Goal: Find specific page/section: Find specific page/section

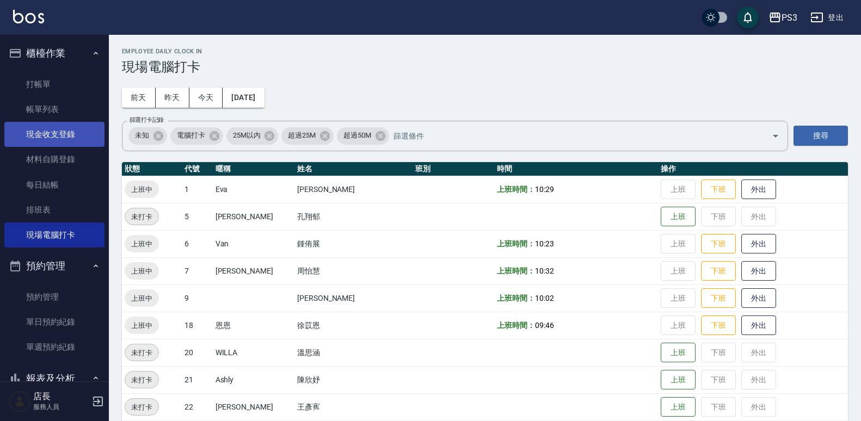
scroll to position [122, 0]
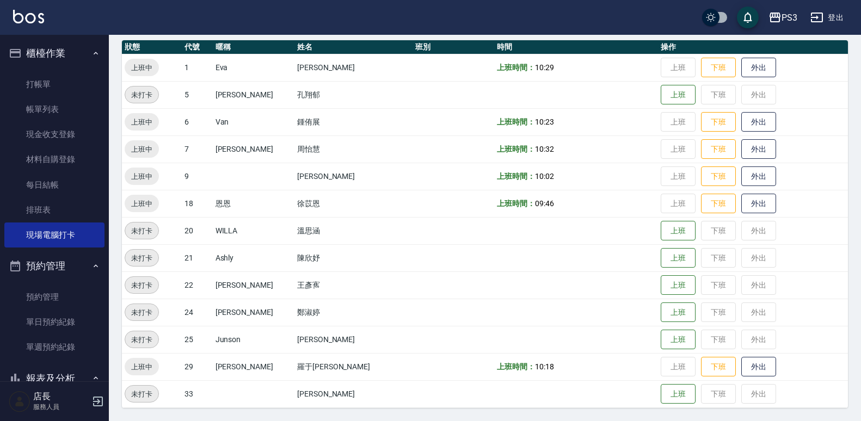
click at [54, 62] on button "櫃檯作業" at bounding box center [54, 53] width 100 height 28
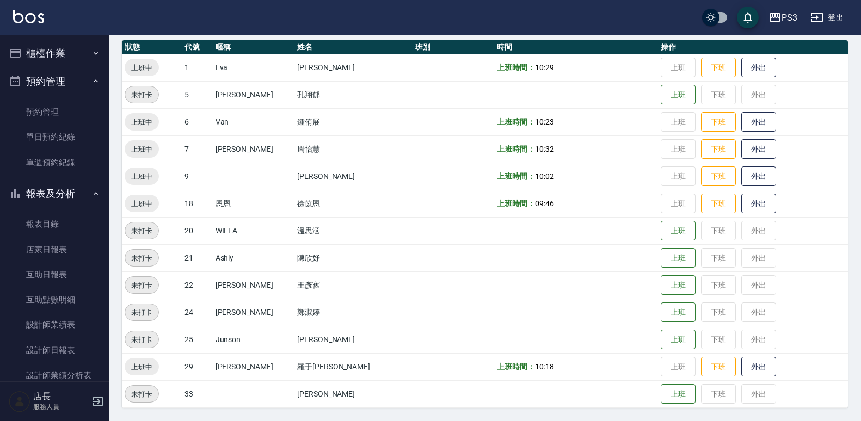
click at [28, 81] on button "預約管理" at bounding box center [54, 82] width 100 height 28
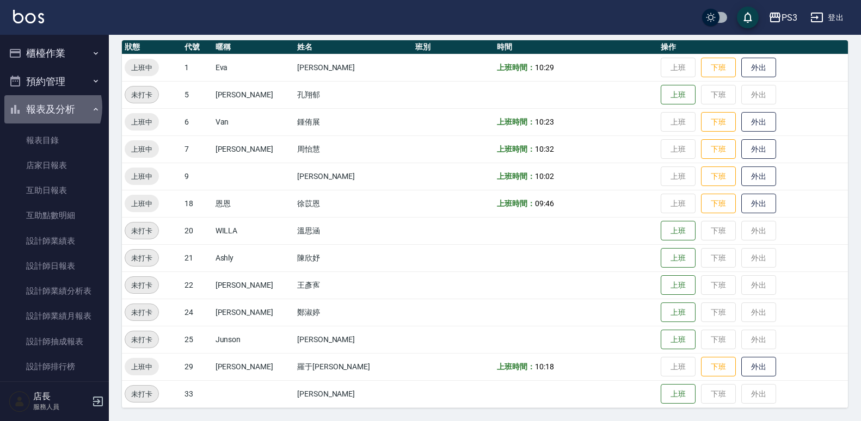
click at [44, 107] on button "報表及分析" at bounding box center [54, 109] width 100 height 28
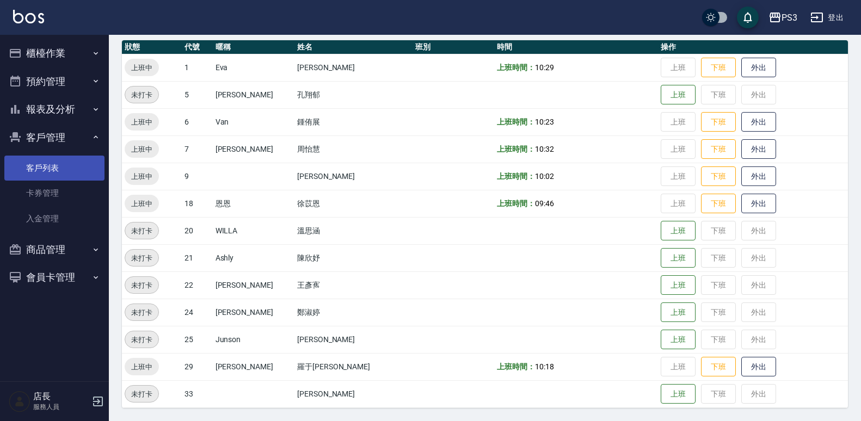
click at [45, 163] on link "客戶列表" at bounding box center [54, 168] width 100 height 25
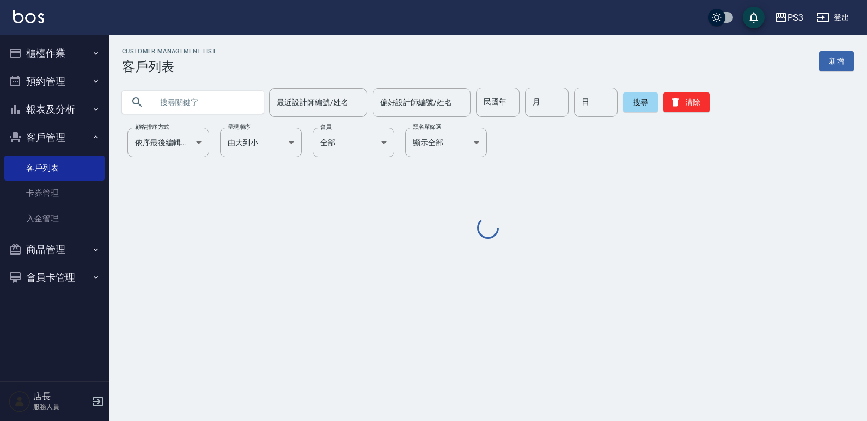
click at [199, 107] on input "text" at bounding box center [203, 102] width 102 height 29
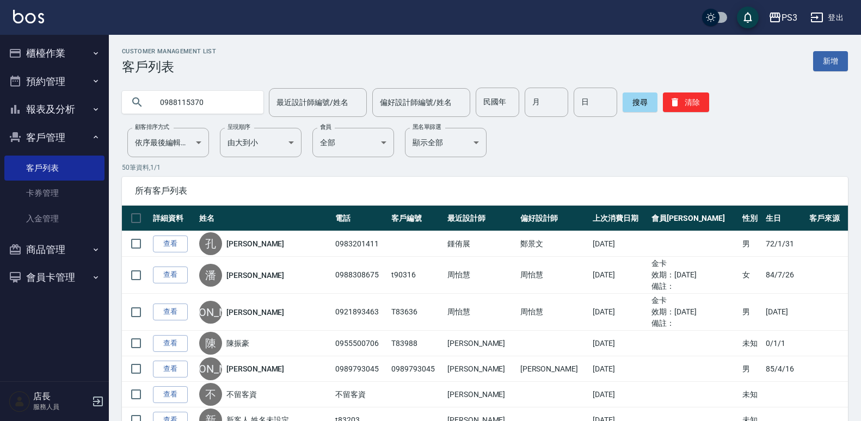
type input "0988115370"
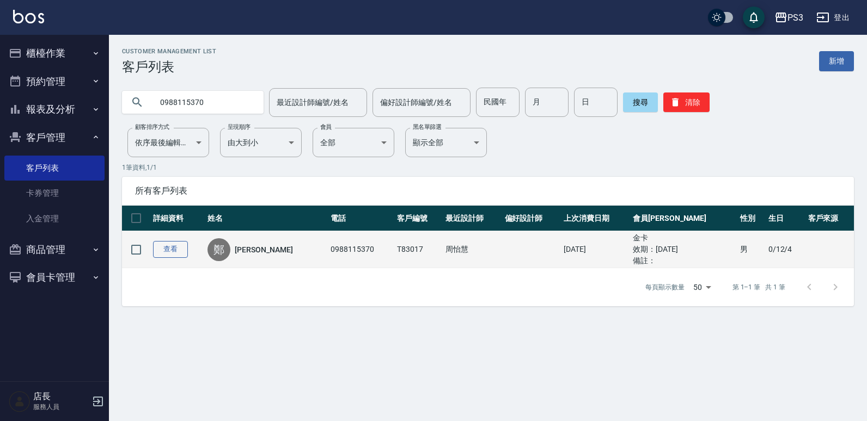
click at [172, 253] on link "查看" at bounding box center [170, 249] width 35 height 17
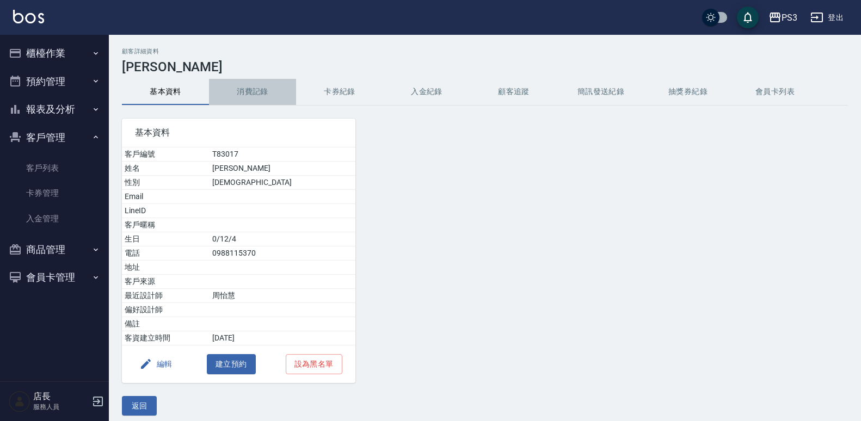
click at [246, 99] on button "消費記錄" at bounding box center [252, 92] width 87 height 26
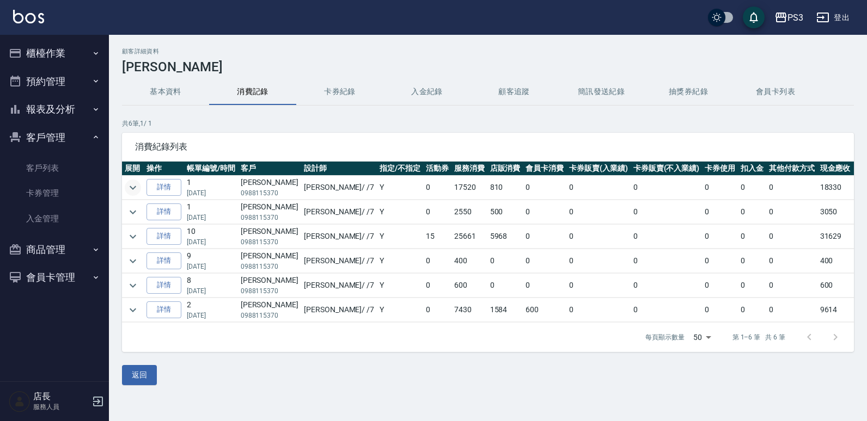
click at [137, 189] on icon "expand row" at bounding box center [132, 187] width 13 height 13
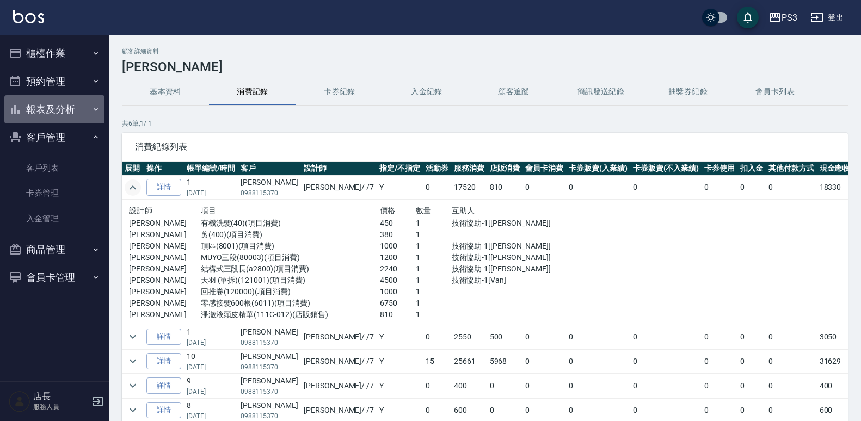
click at [43, 99] on button "報表及分析" at bounding box center [54, 109] width 100 height 28
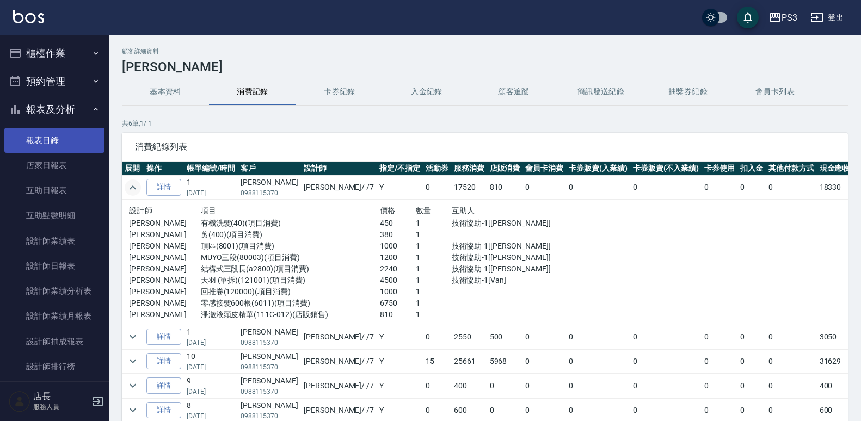
click at [44, 149] on link "報表目錄" at bounding box center [54, 140] width 100 height 25
